Goal: Book appointment/travel/reservation

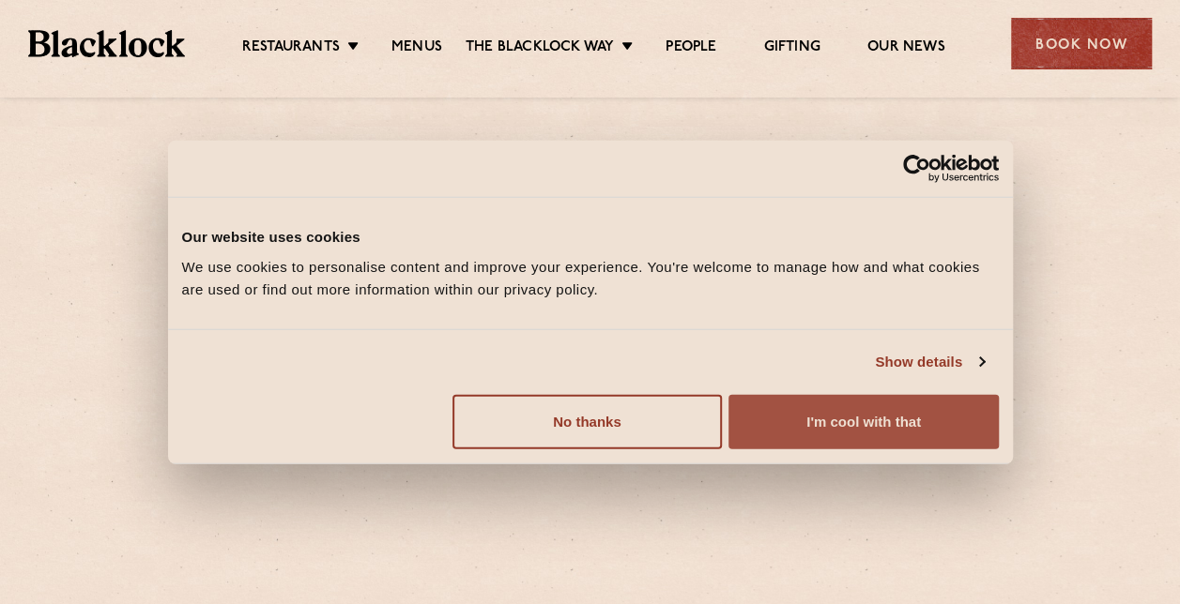
click at [836, 425] on button "I'm cool with that" at bounding box center [862, 421] width 269 height 54
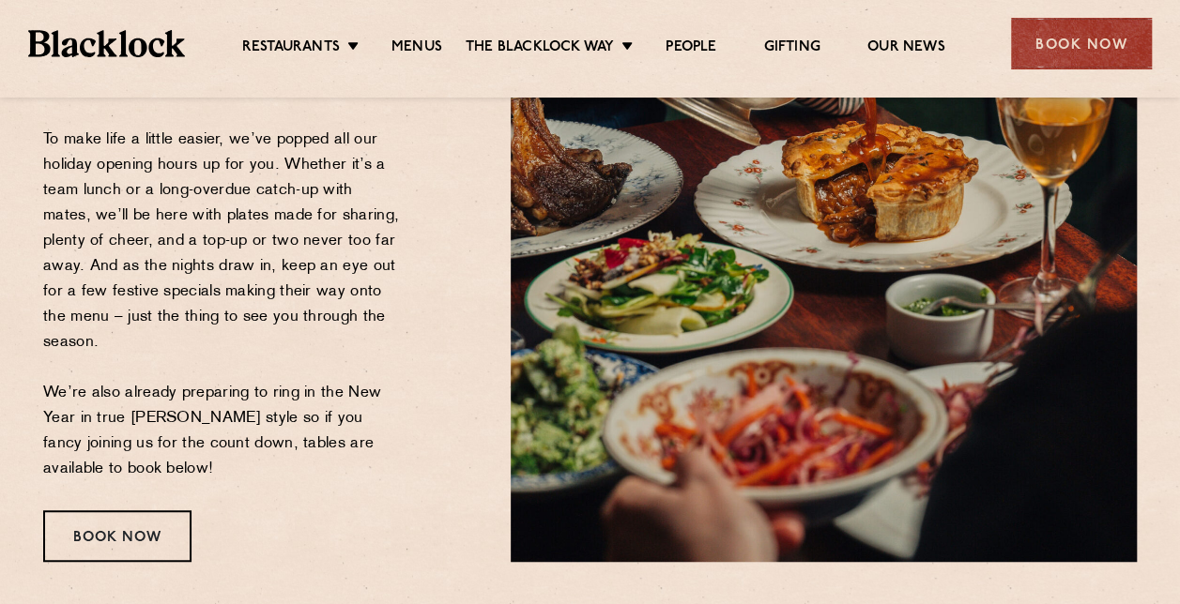
scroll to position [469, 0]
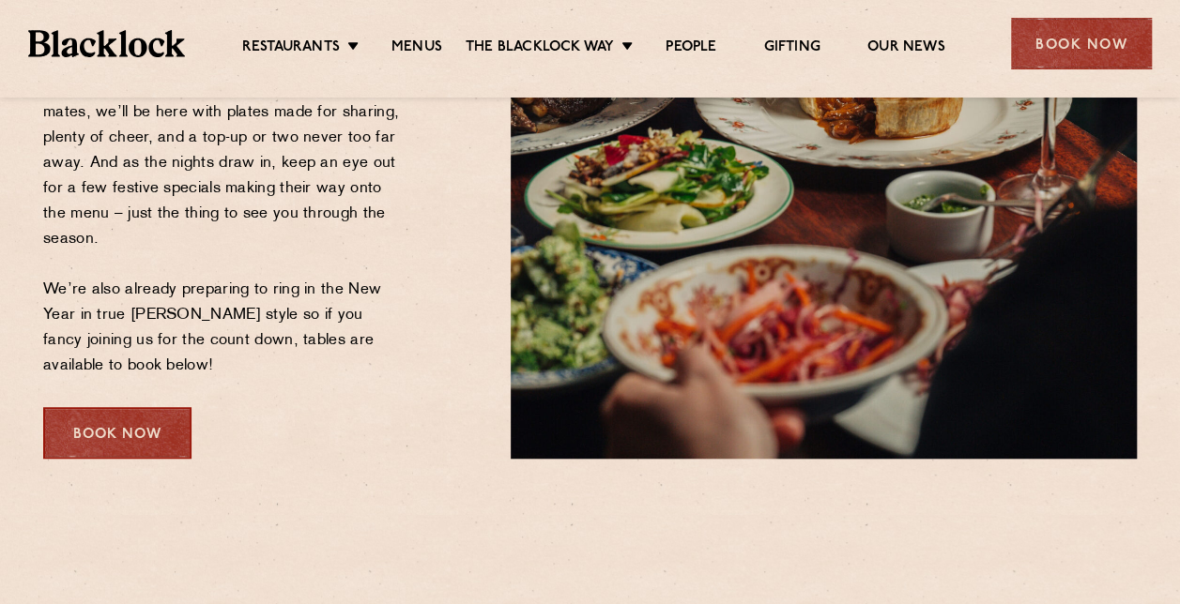
click at [104, 424] on div "Book Now" at bounding box center [117, 433] width 148 height 52
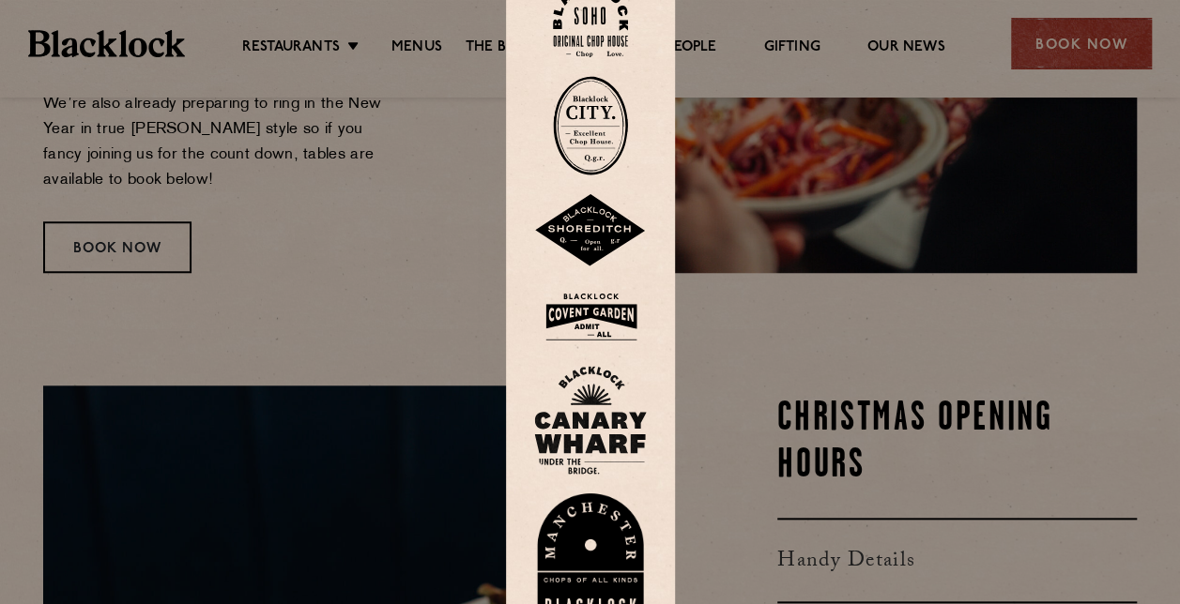
scroll to position [657, 0]
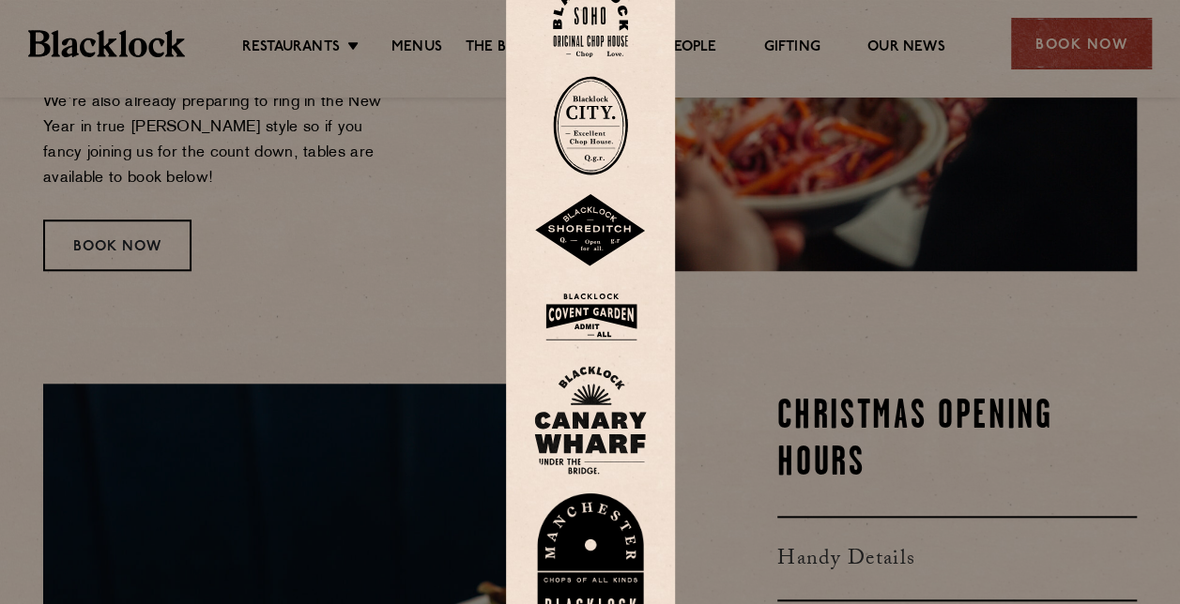
click at [578, 531] on img at bounding box center [590, 559] width 113 height 130
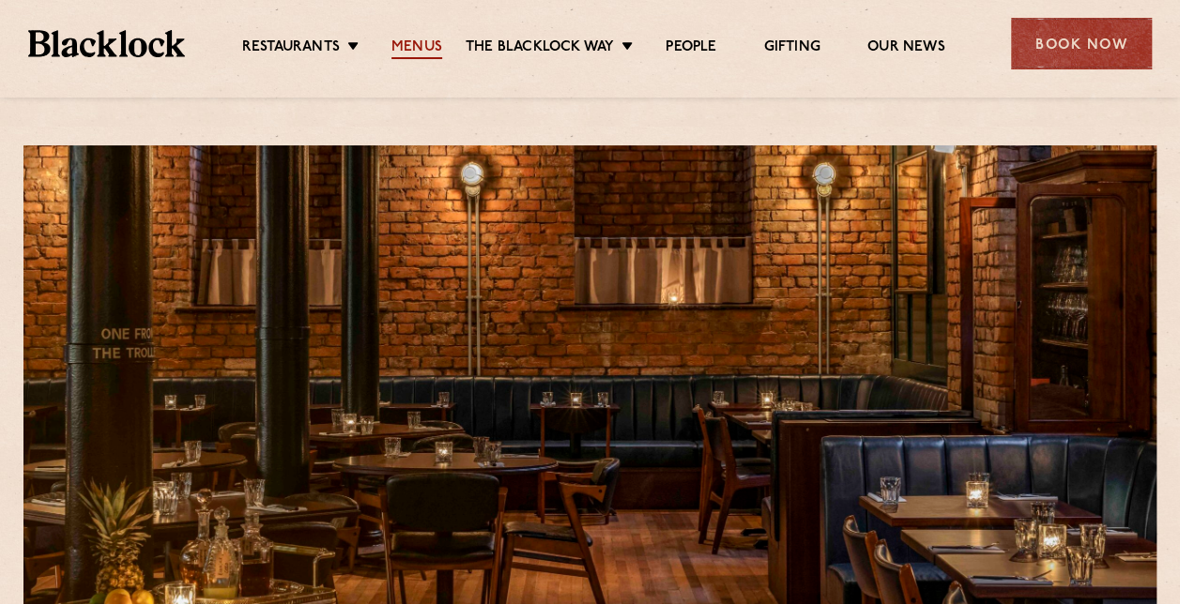
click at [424, 49] on link "Menus" at bounding box center [416, 48] width 51 height 21
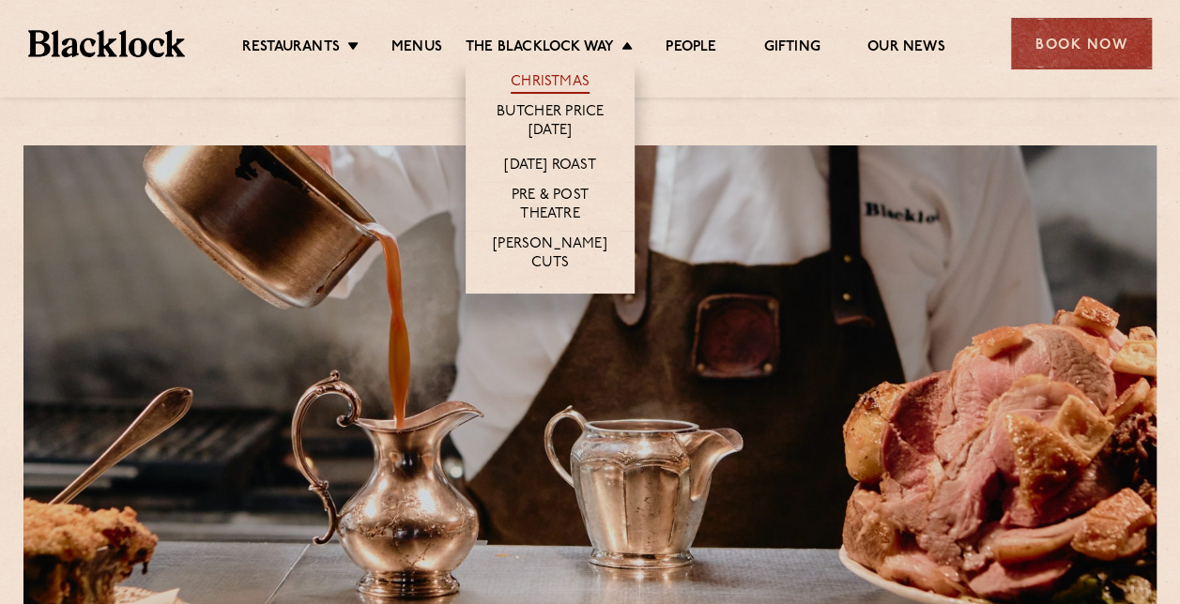
click at [560, 78] on link "Christmas" at bounding box center [550, 83] width 79 height 21
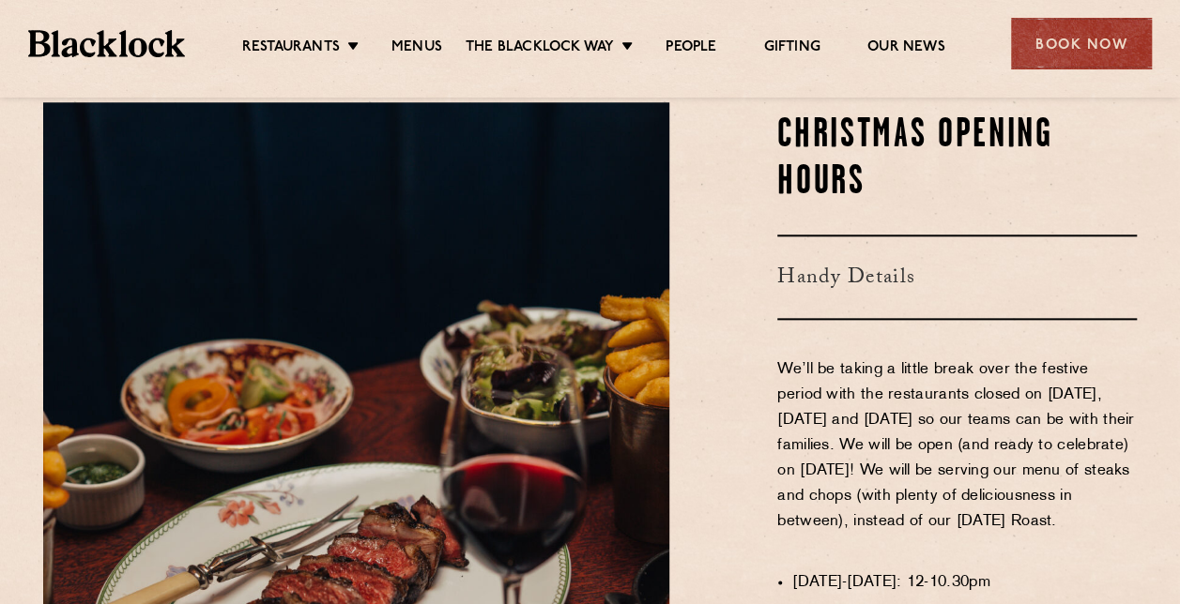
scroll to position [1032, 0]
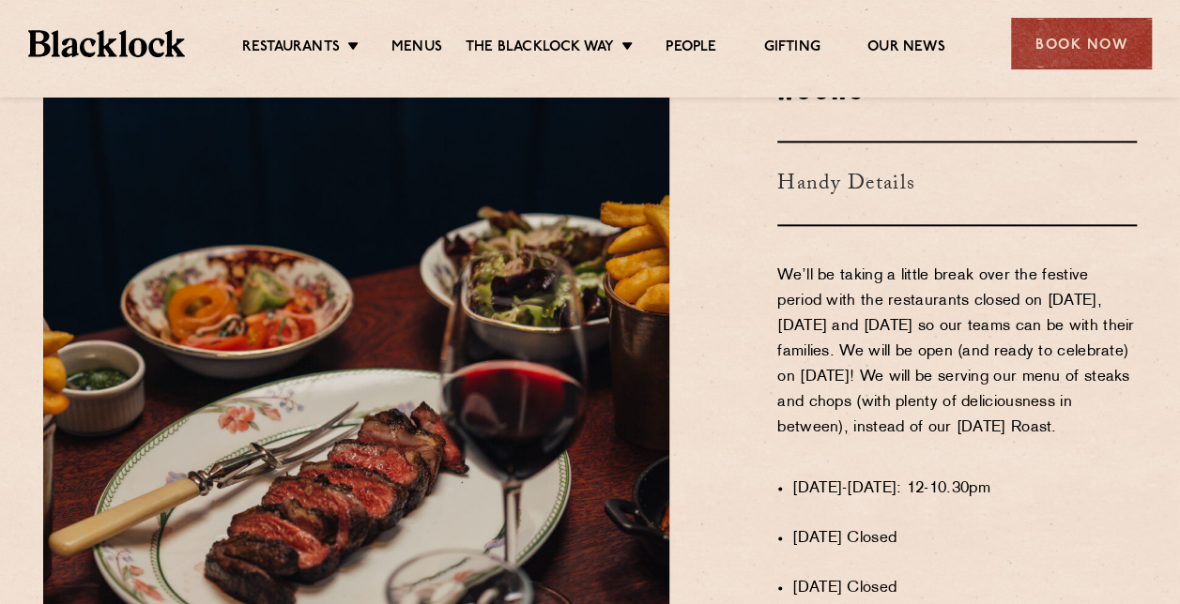
click at [889, 150] on h3 "Handy Details" at bounding box center [956, 183] width 359 height 85
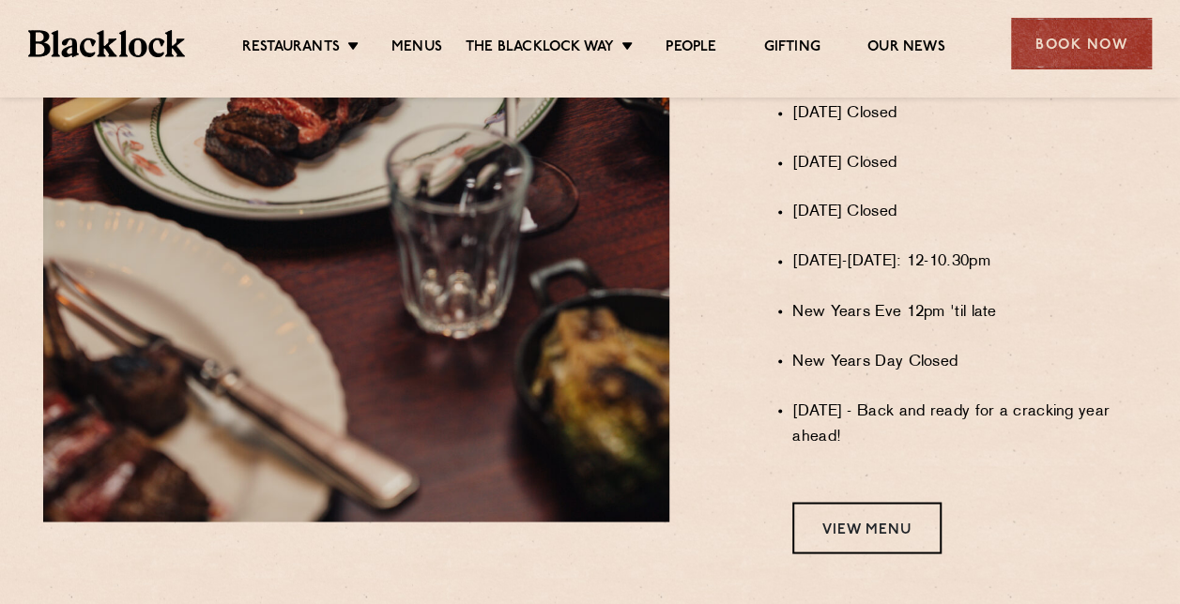
scroll to position [1501, 0]
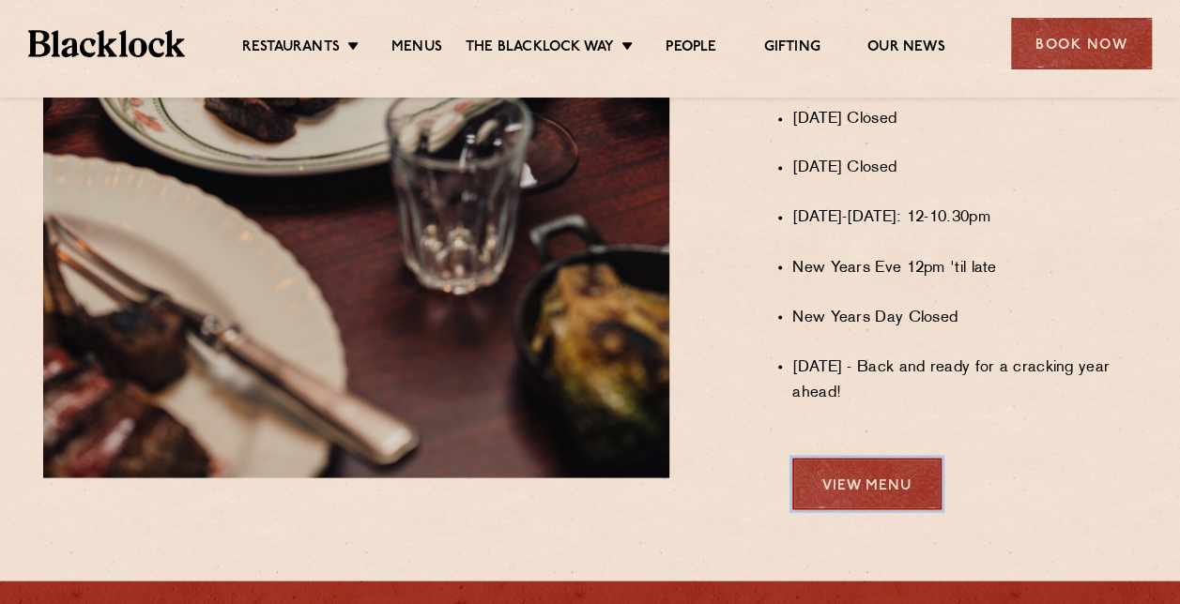
click at [863, 490] on link "View Menu" at bounding box center [866, 484] width 149 height 52
